Goal: Task Accomplishment & Management: Manage account settings

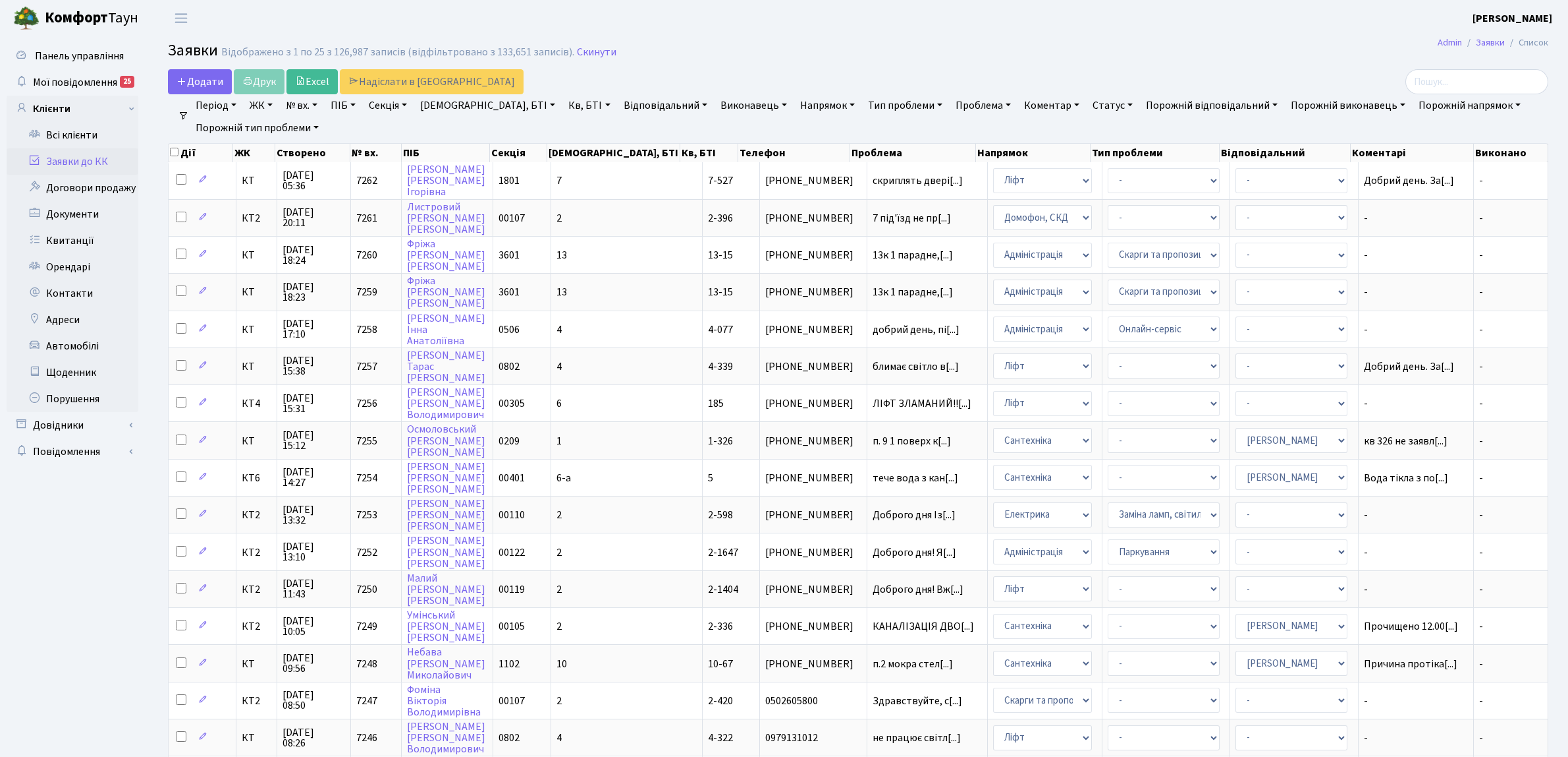
select select "25"
click at [248, 437] on span "КТ" at bounding box center [256, 440] width 29 height 10
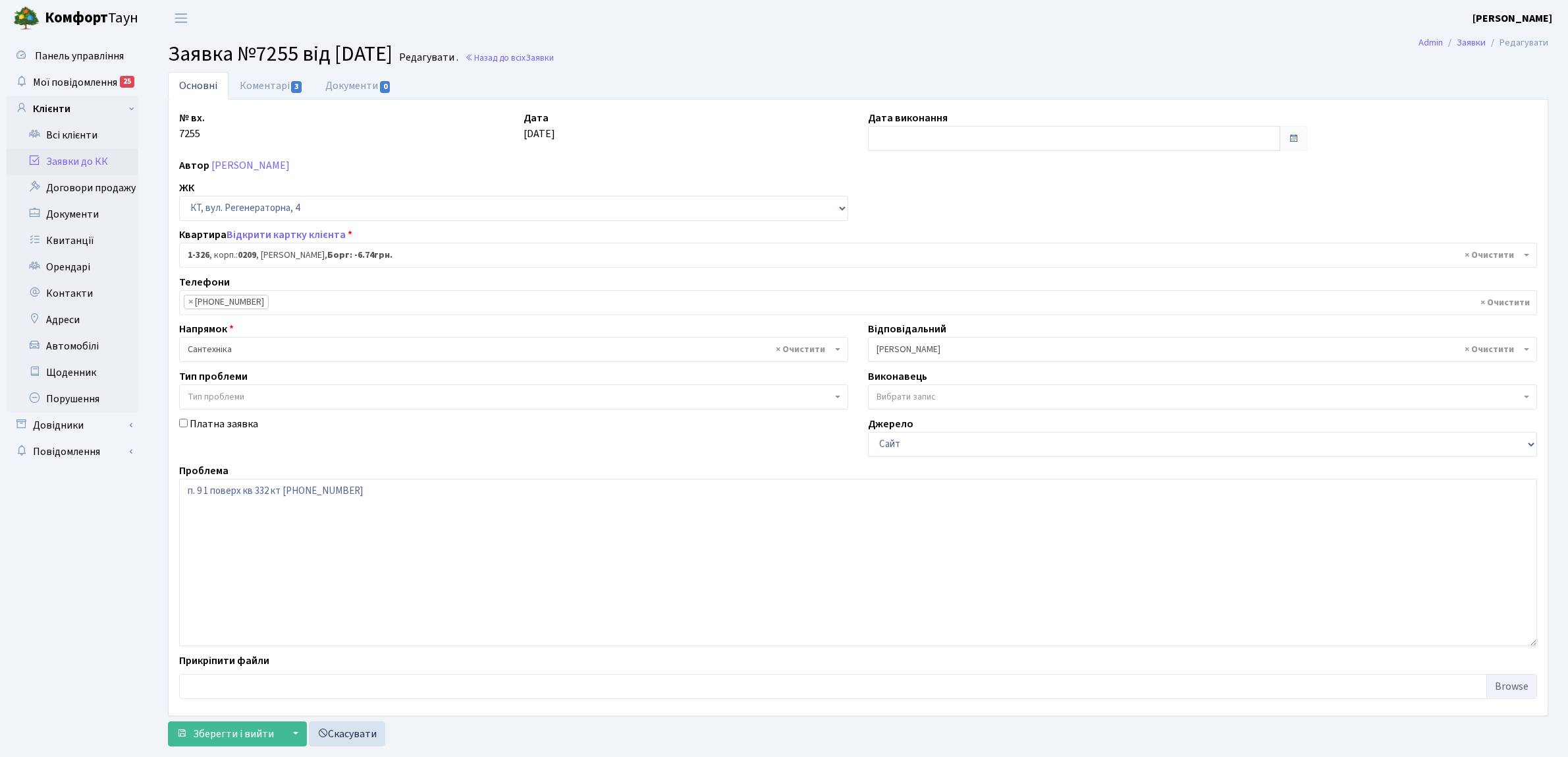
select select "326"
click at [257, 76] on link "Коментарі 3" at bounding box center [271, 85] width 86 height 27
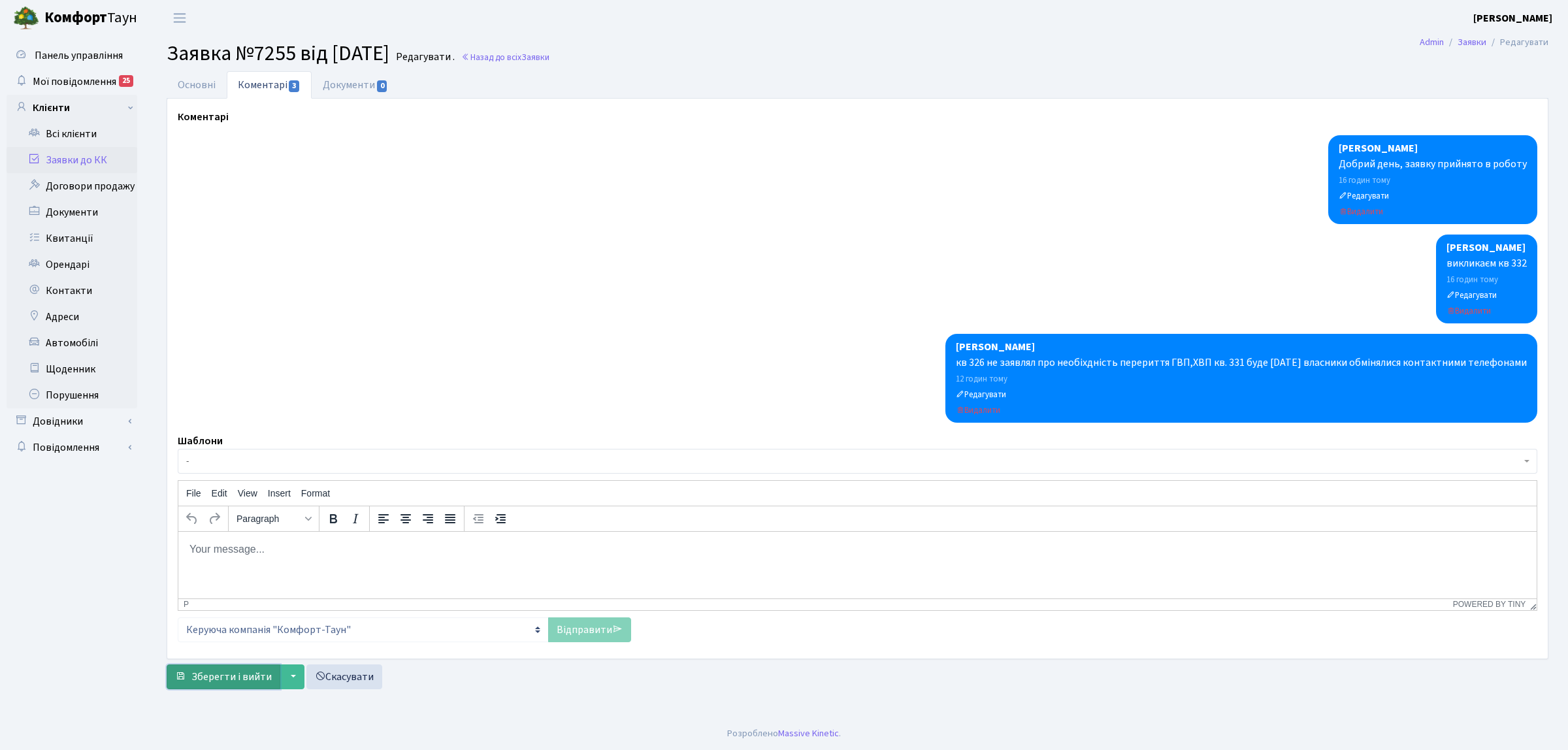
click at [258, 689] on button "Зберегти і вийти" at bounding box center [223, 676] width 114 height 24
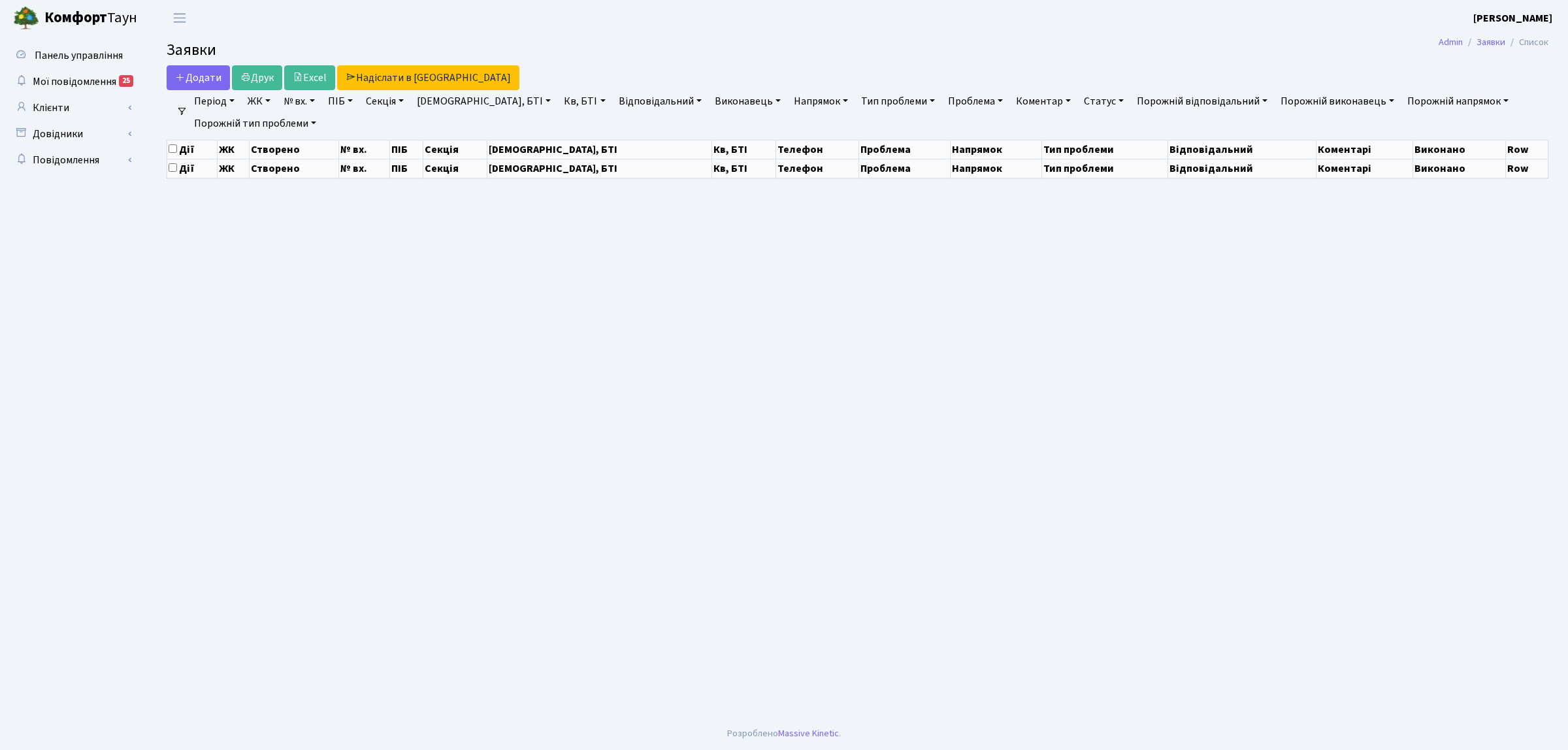
select select "25"
